Goal: Information Seeking & Learning: Learn about a topic

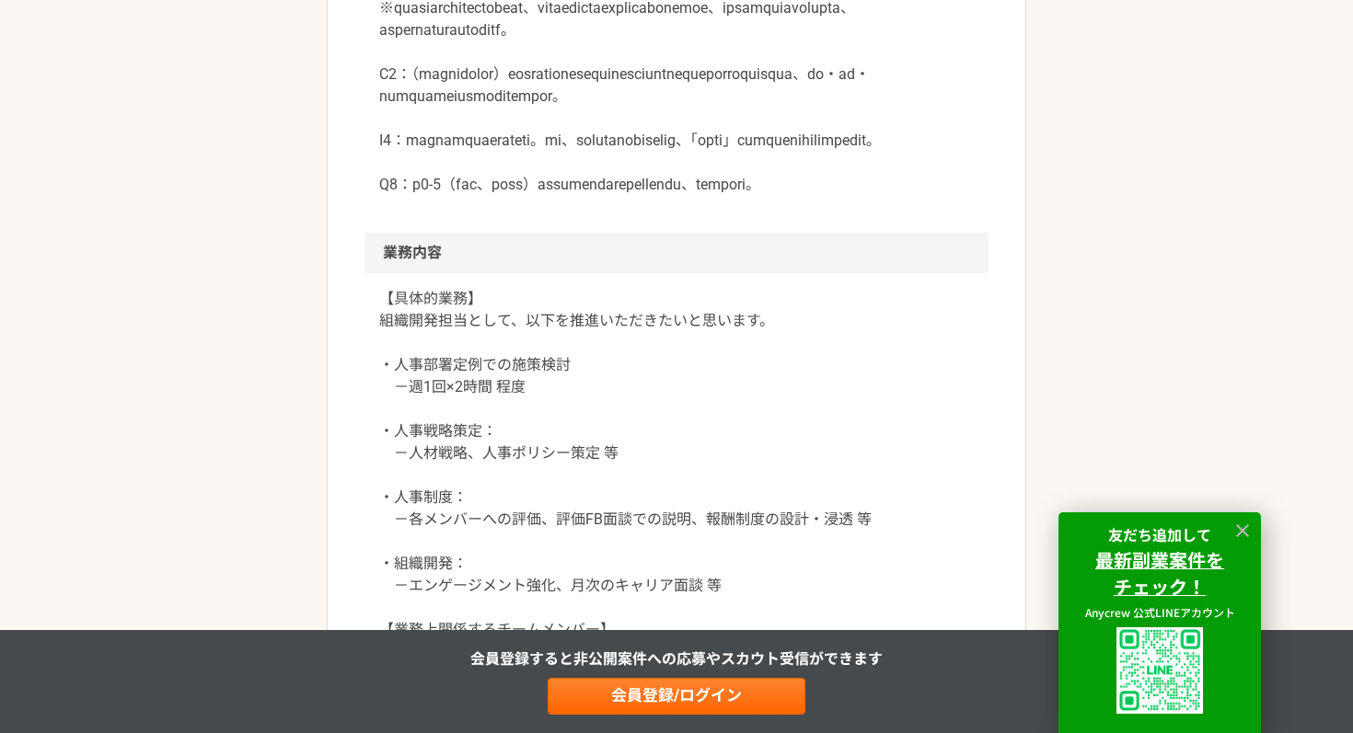
scroll to position [1000, 0]
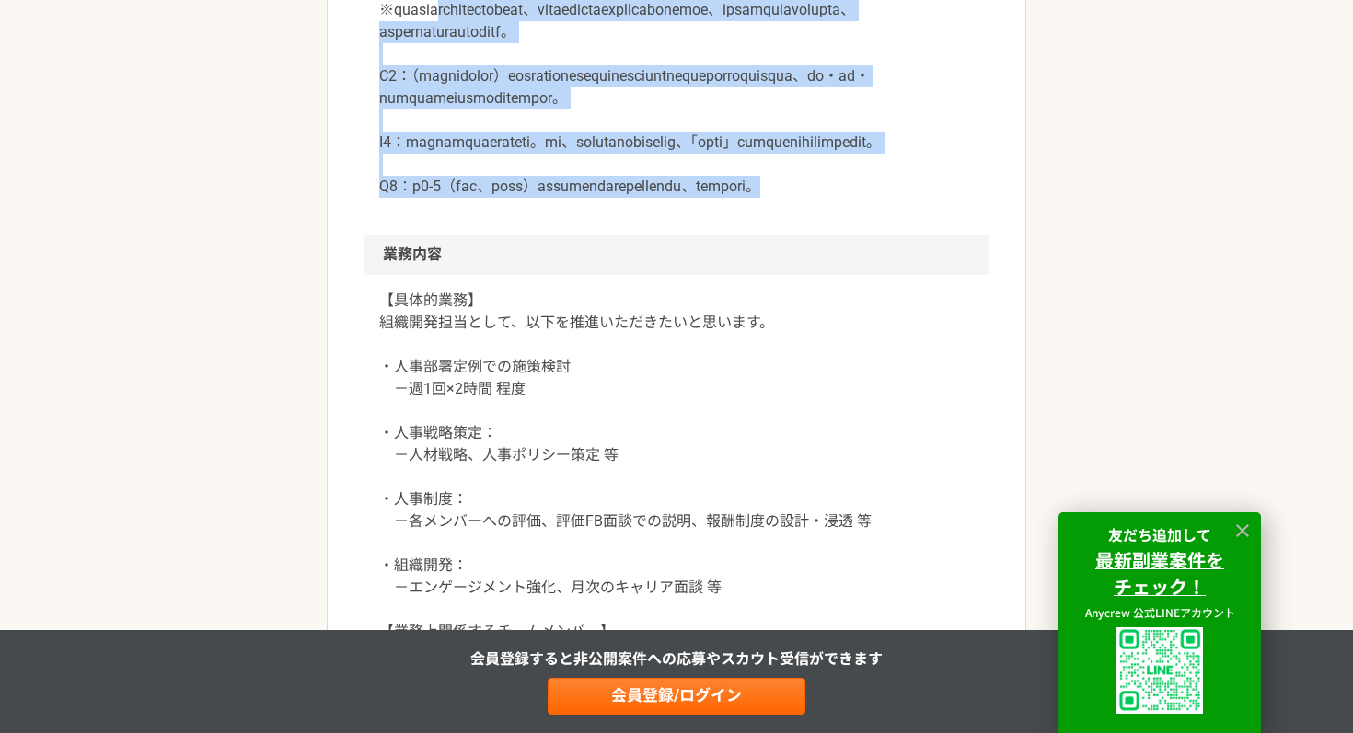
drag, startPoint x: 479, startPoint y: 108, endPoint x: 542, endPoint y: 394, distance: 293.0
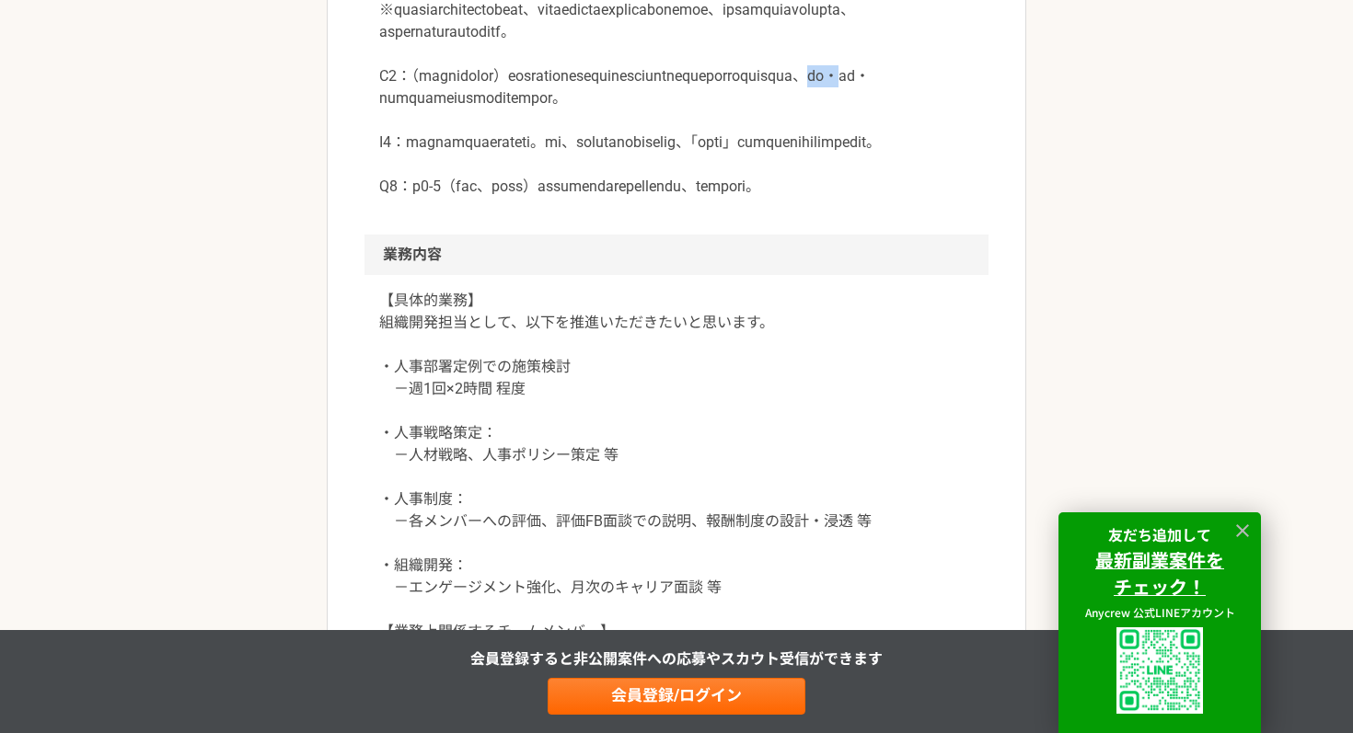
drag, startPoint x: 600, startPoint y: 201, endPoint x: 643, endPoint y: 206, distance: 43.6
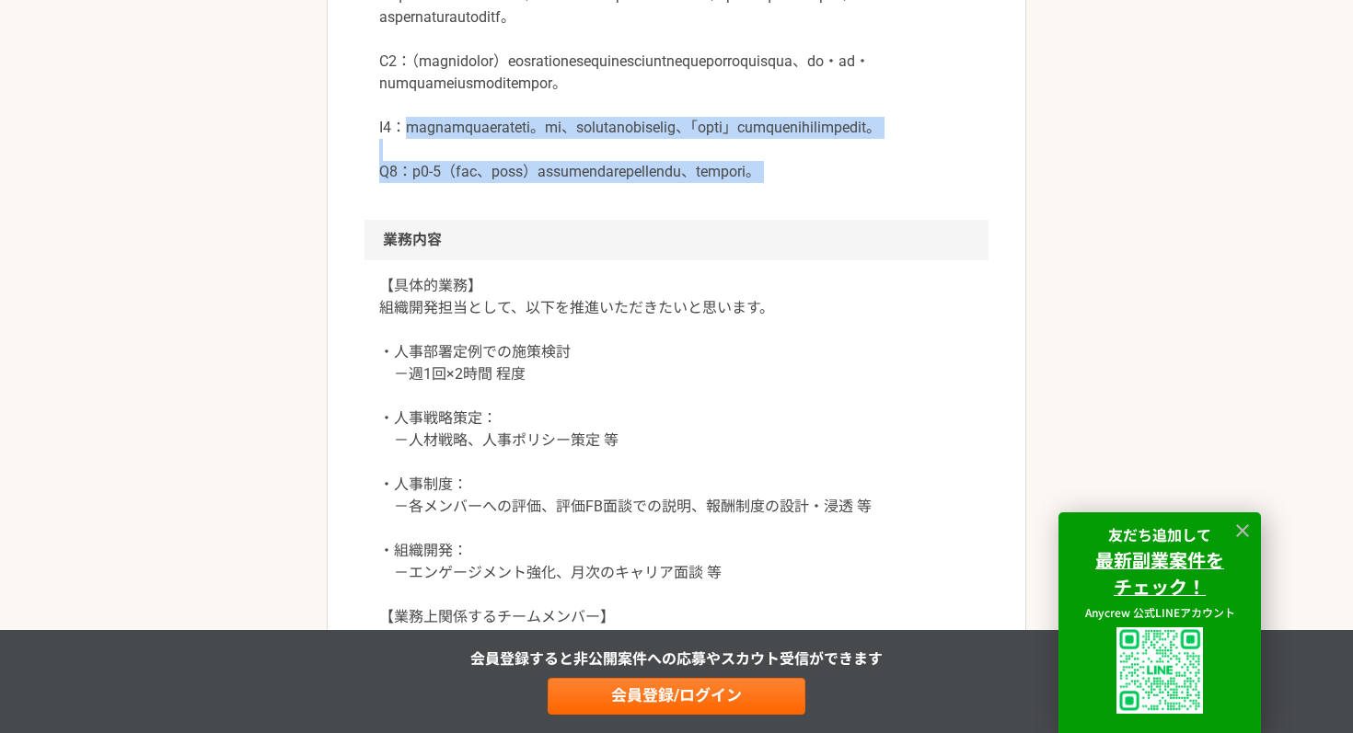
drag, startPoint x: 410, startPoint y: 268, endPoint x: 745, endPoint y: 402, distance: 360.9
click at [746, 402] on article "バックオフィス 急募　DXファームベンチャー　組織開発担当 業務委託 平日夜の稼働も可 土日祝日の稼働も可 企業名非公開（エニィクルーによる仲介） 募集職種 …" at bounding box center [676, 503] width 699 height 2774
click at [745, 260] on h2 "業務内容" at bounding box center [676, 240] width 624 height 40
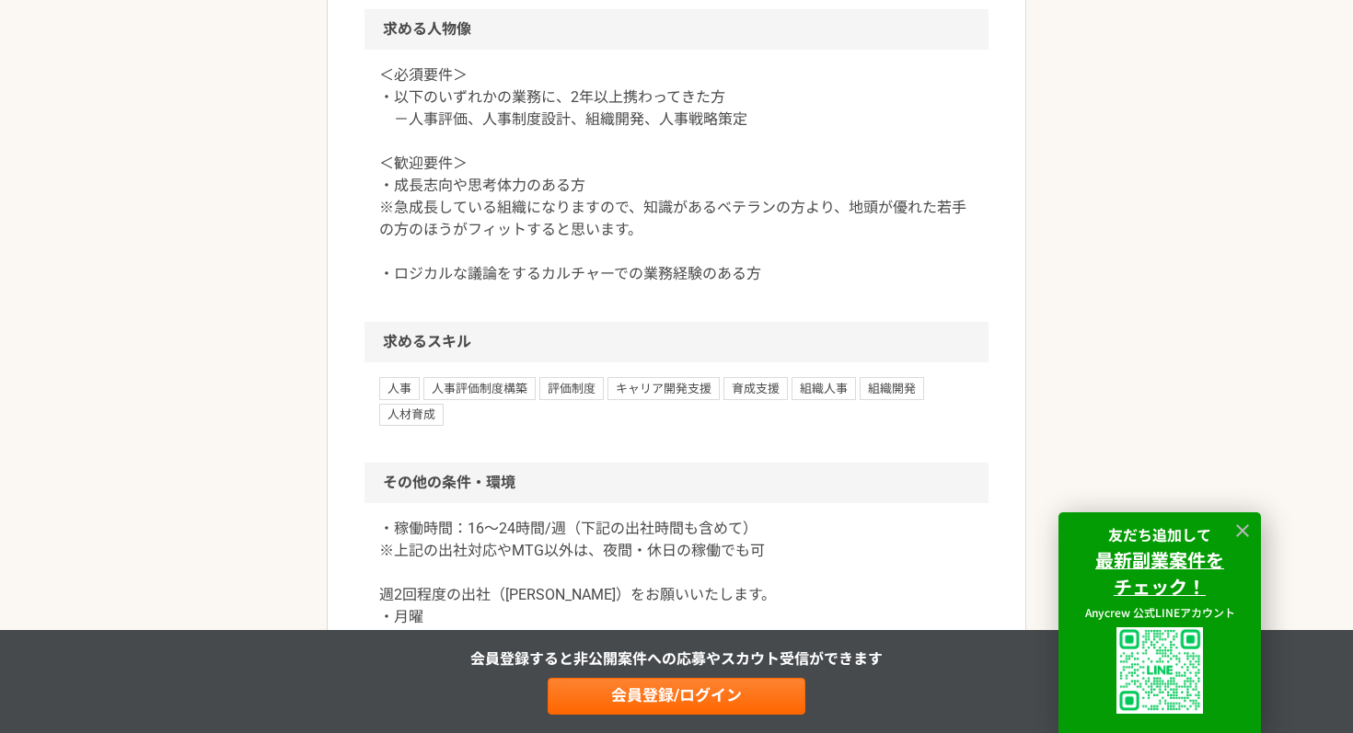
scroll to position [1703, 0]
